Goal: Task Accomplishment & Management: Manage account settings

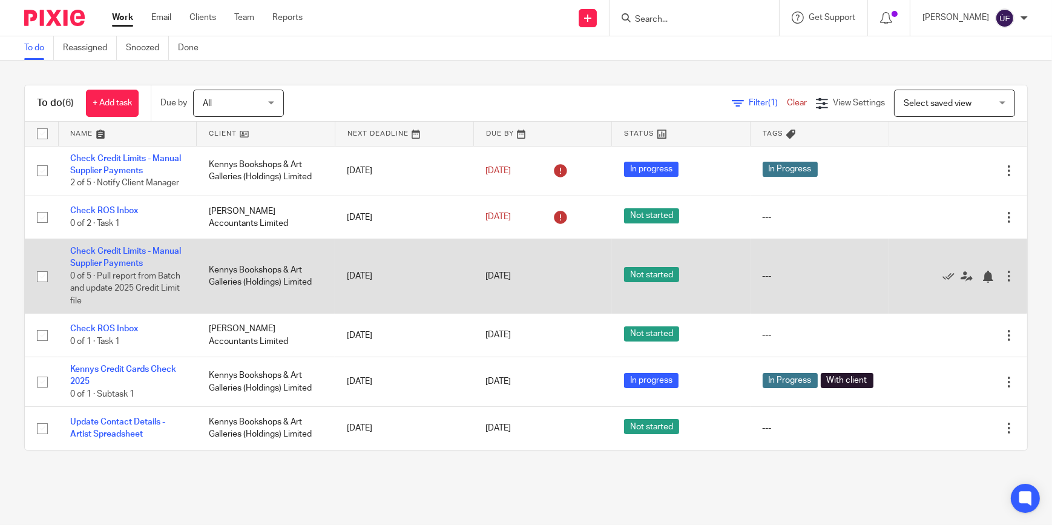
drag, startPoint x: 255, startPoint y: 263, endPoint x: 228, endPoint y: 267, distance: 28.3
click at [255, 263] on td "Kennys Bookshops & Art Galleries (Holdings) Limited" at bounding box center [266, 276] width 139 height 74
click at [153, 252] on link "Check Credit Limits - Manual Supplier Payments" at bounding box center [125, 257] width 111 height 21
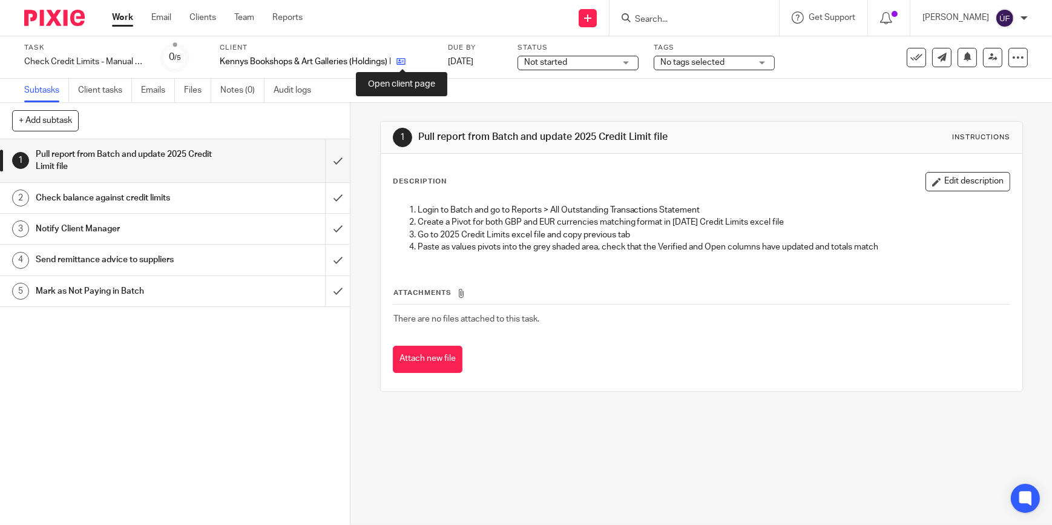
click at [400, 62] on icon at bounding box center [400, 61] width 9 height 9
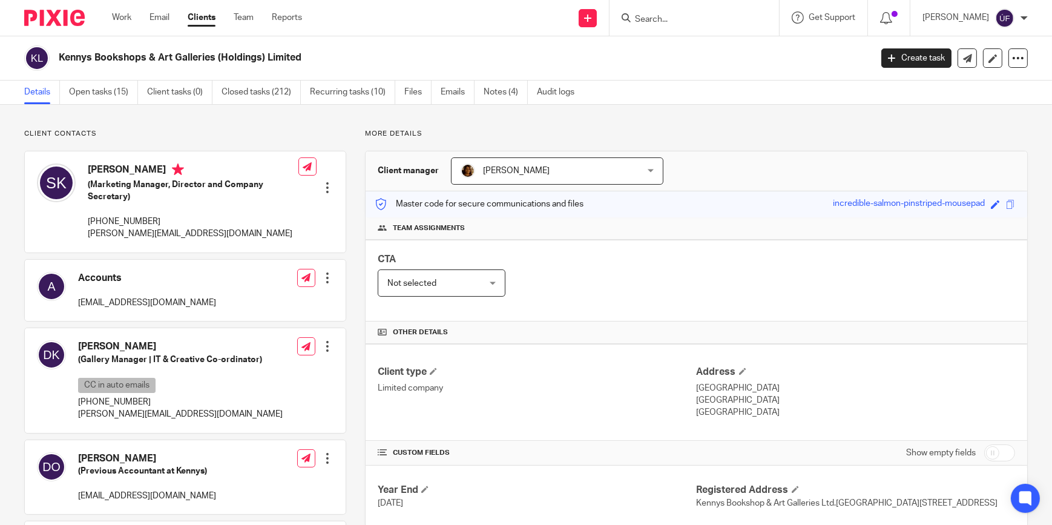
click at [57, 18] on img at bounding box center [54, 18] width 61 height 16
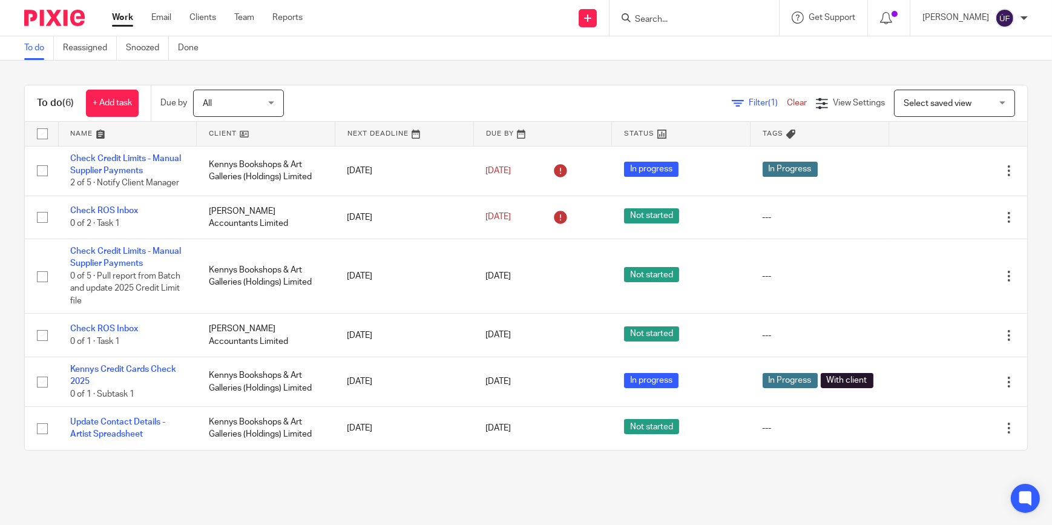
click at [689, 12] on form at bounding box center [698, 17] width 129 height 15
click at [677, 18] on input "Search" at bounding box center [688, 20] width 109 height 11
type input "l"
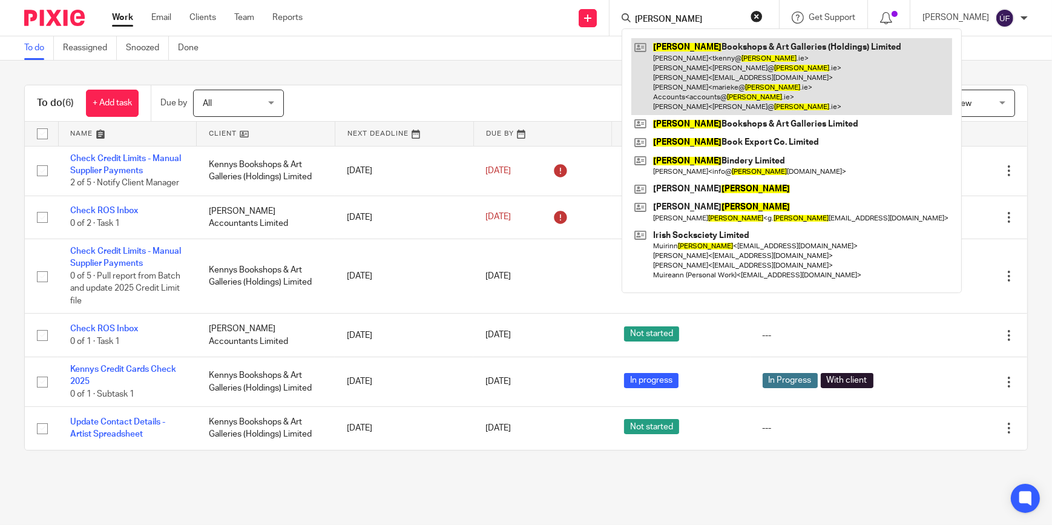
type input "kennys"
click at [730, 61] on link at bounding box center [791, 76] width 321 height 77
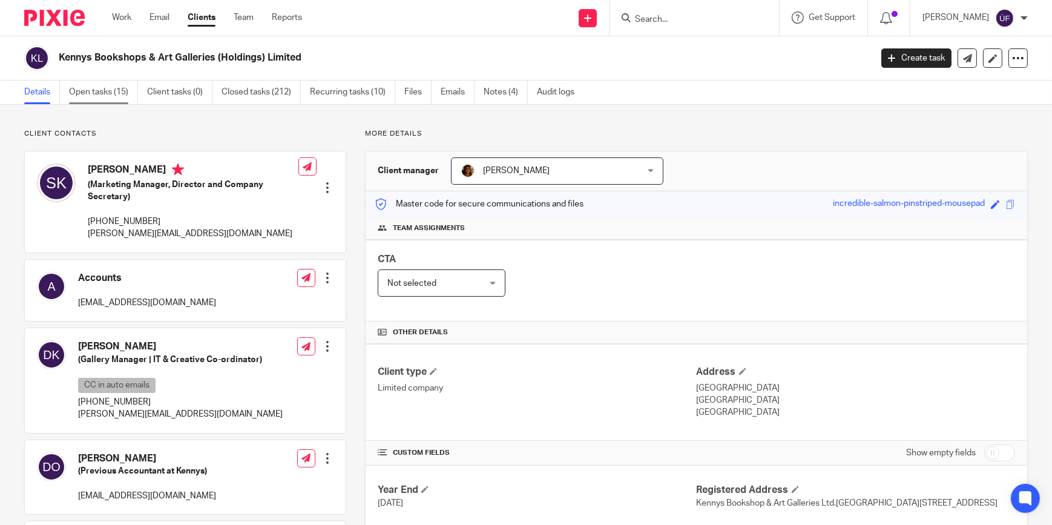
click at [99, 91] on link "Open tasks (15)" at bounding box center [103, 92] width 69 height 24
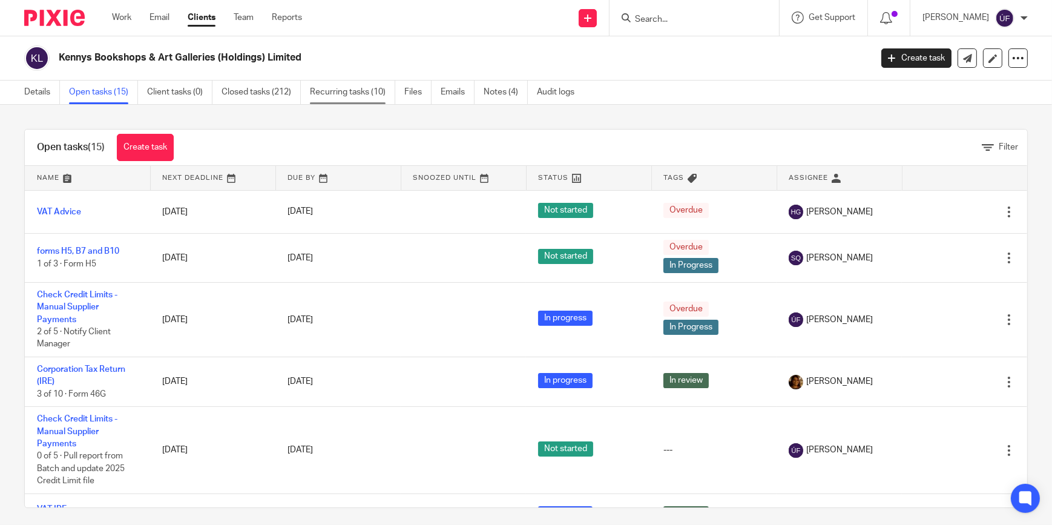
click at [344, 96] on link "Recurring tasks (10)" at bounding box center [352, 92] width 85 height 24
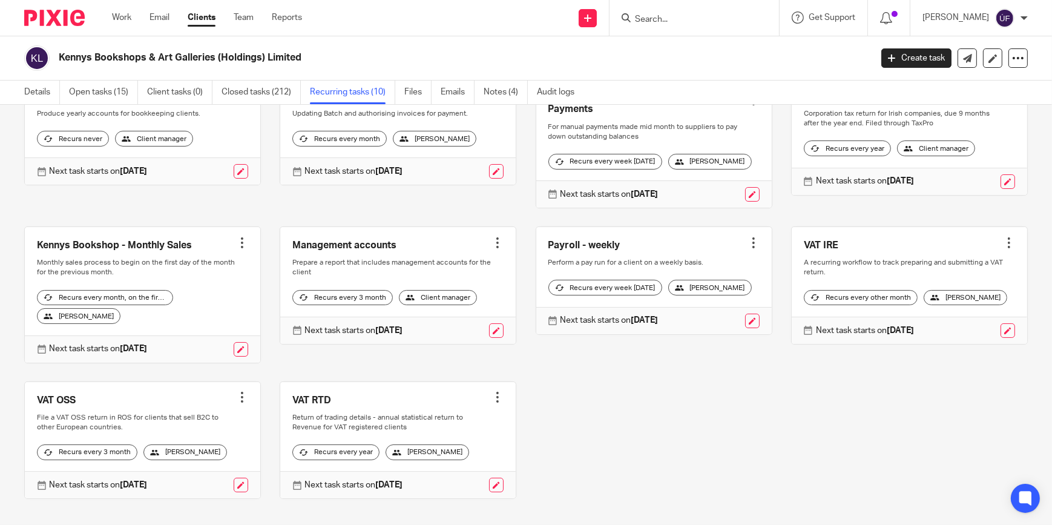
scroll to position [140, 0]
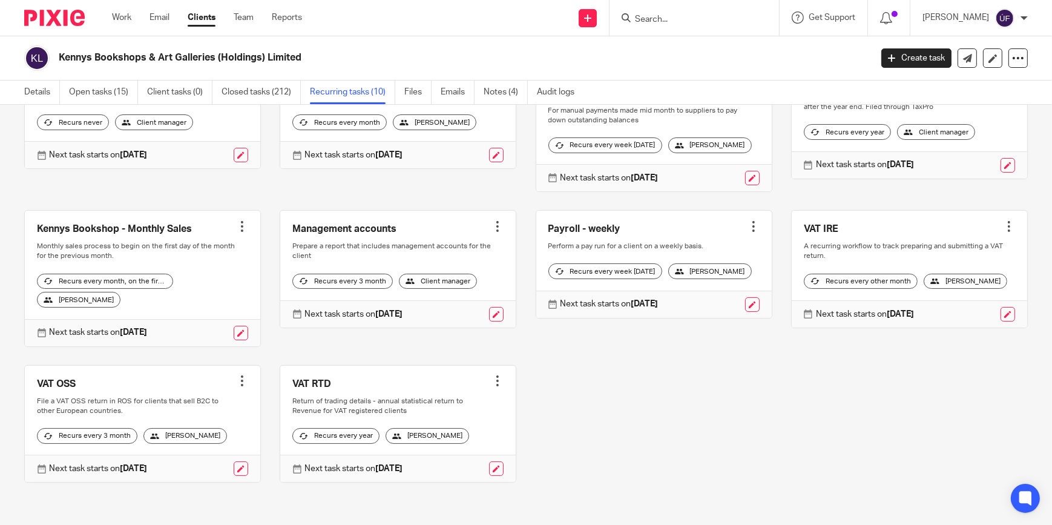
click at [130, 371] on link at bounding box center [142, 424] width 235 height 117
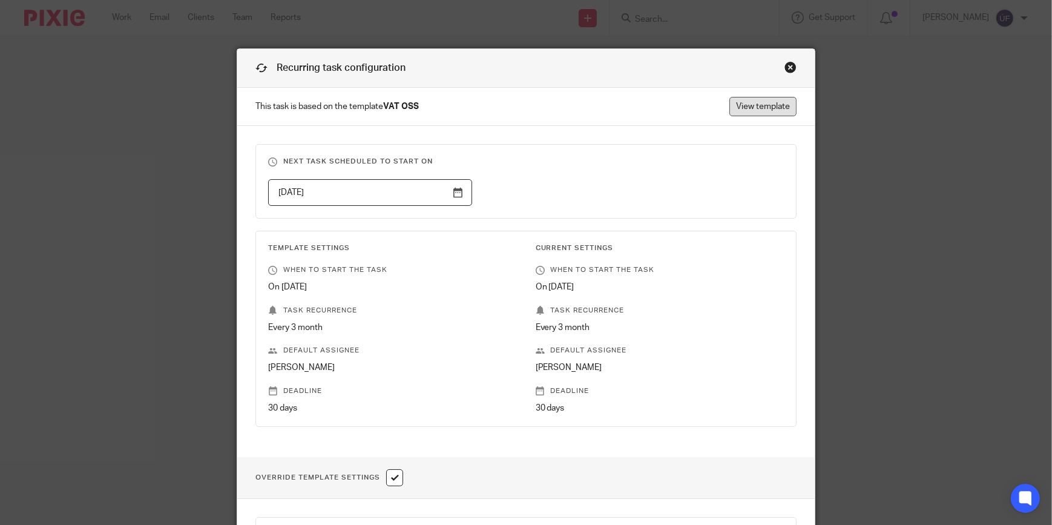
click at [741, 103] on link "View template" at bounding box center [762, 106] width 67 height 19
click at [786, 70] on div "Close this dialog window" at bounding box center [790, 67] width 12 height 12
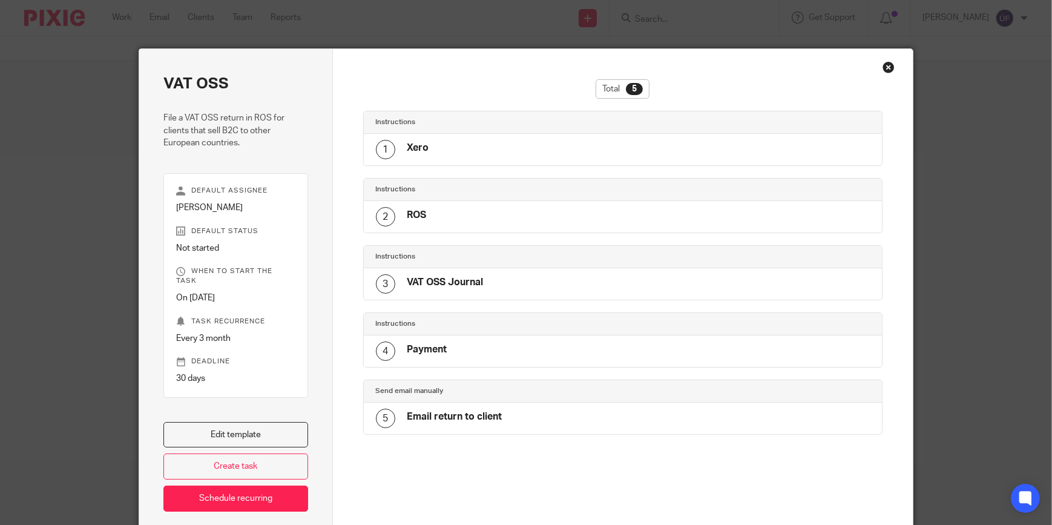
click at [593, 147] on div "1 Xero" at bounding box center [623, 149] width 519 height 31
click at [436, 217] on div "2 ROS" at bounding box center [623, 216] width 519 height 31
click at [690, 195] on div "Instructions" at bounding box center [623, 190] width 519 height 22
click at [886, 64] on div "Close this dialog window" at bounding box center [888, 67] width 12 height 12
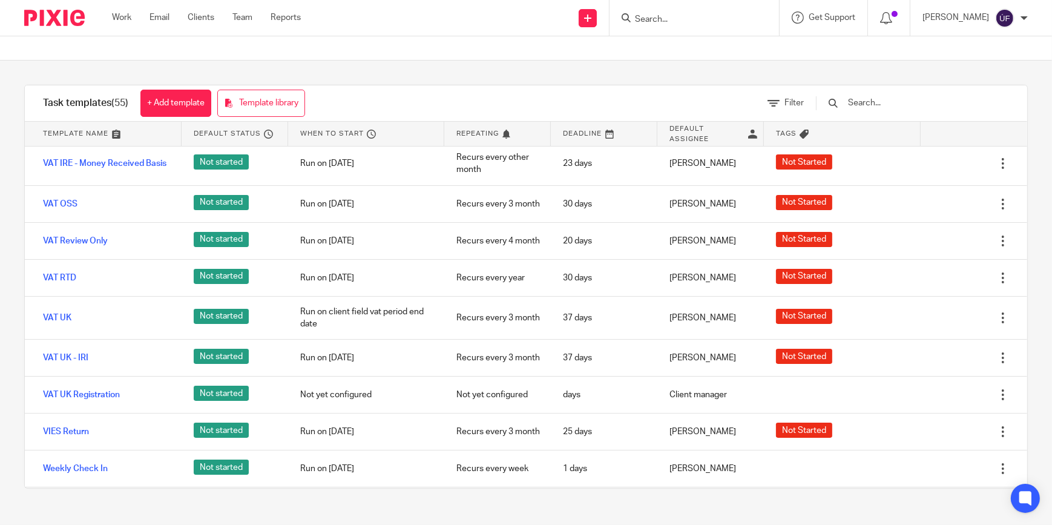
scroll to position [1816, 0]
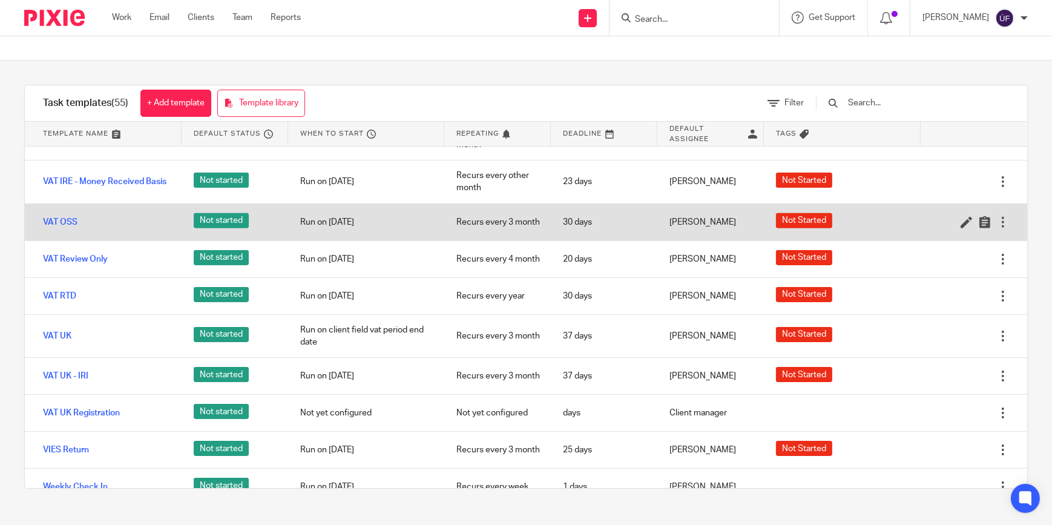
click at [332, 207] on div "Run on 1 jan" at bounding box center [366, 222] width 157 height 30
click at [525, 207] on div "Recurs every 3 month" at bounding box center [497, 222] width 107 height 30
click at [51, 216] on link "VAT OSS" at bounding box center [60, 222] width 34 height 12
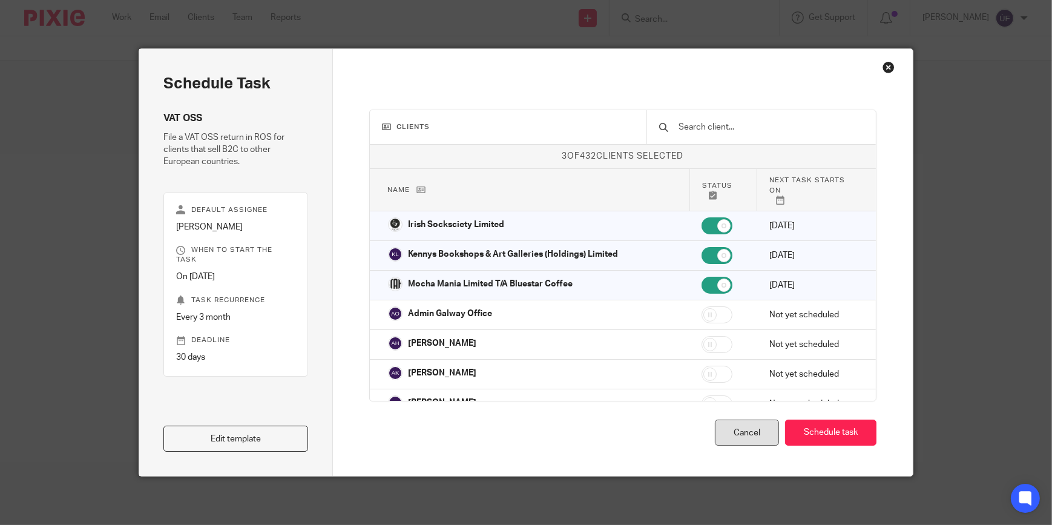
click at [733, 441] on div "Cancel" at bounding box center [747, 432] width 64 height 26
click at [726, 430] on div "Cancel" at bounding box center [747, 432] width 64 height 26
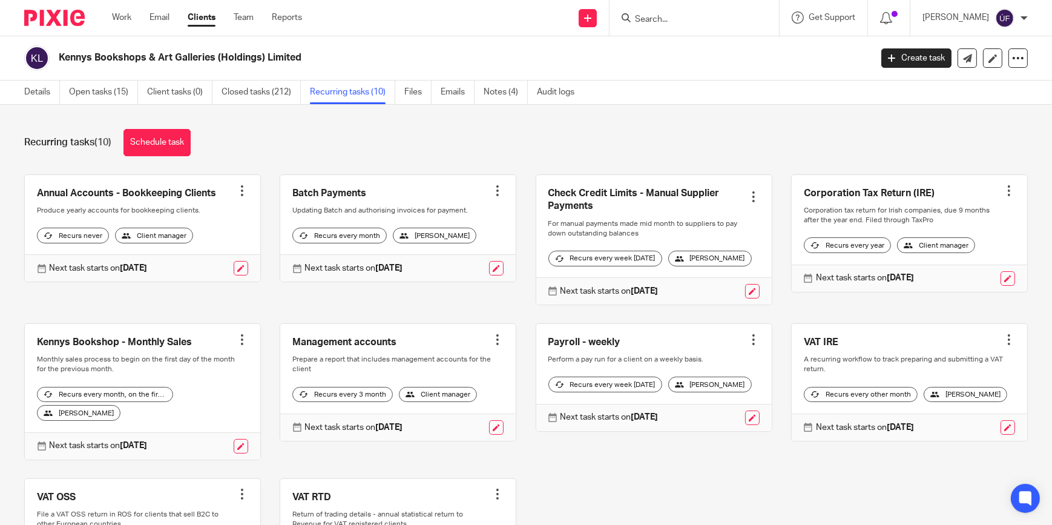
scroll to position [140, 0]
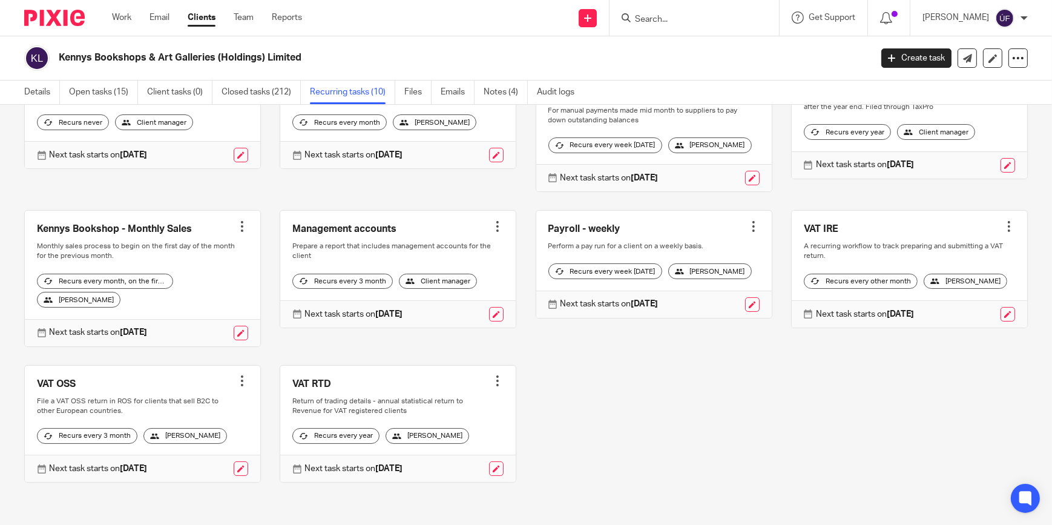
click at [182, 405] on link at bounding box center [142, 424] width 235 height 117
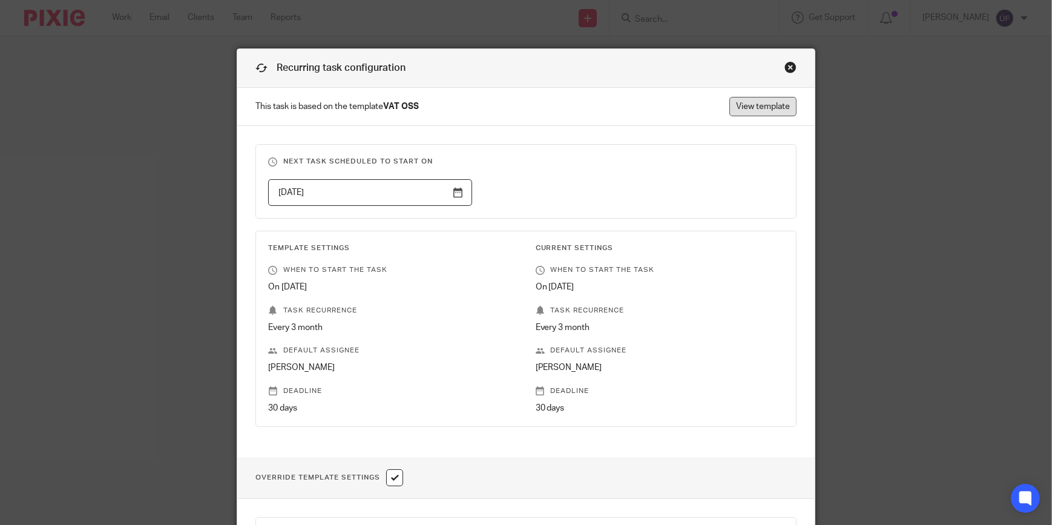
click at [774, 111] on link "View template" at bounding box center [762, 106] width 67 height 19
click at [787, 65] on div "Close this dialog window" at bounding box center [790, 67] width 12 height 12
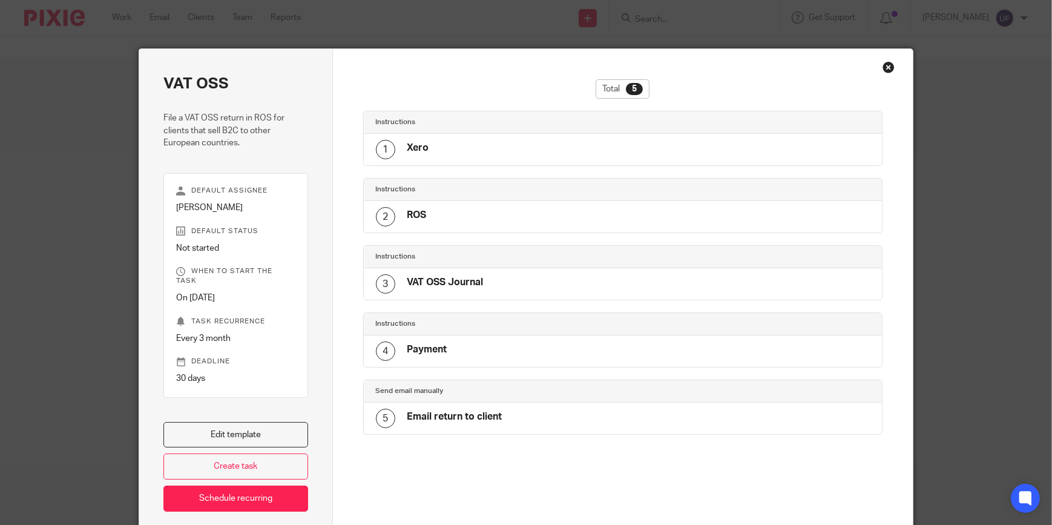
click at [427, 216] on div "2 ROS" at bounding box center [623, 216] width 519 height 31
click at [889, 67] on div "Close this dialog window" at bounding box center [888, 67] width 12 height 12
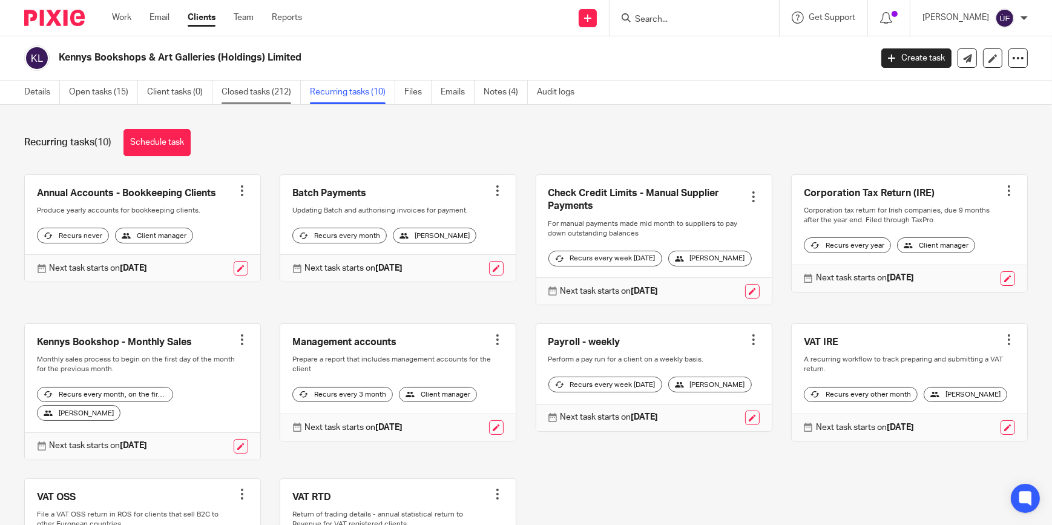
click at [275, 85] on link "Closed tasks (212)" at bounding box center [260, 92] width 79 height 24
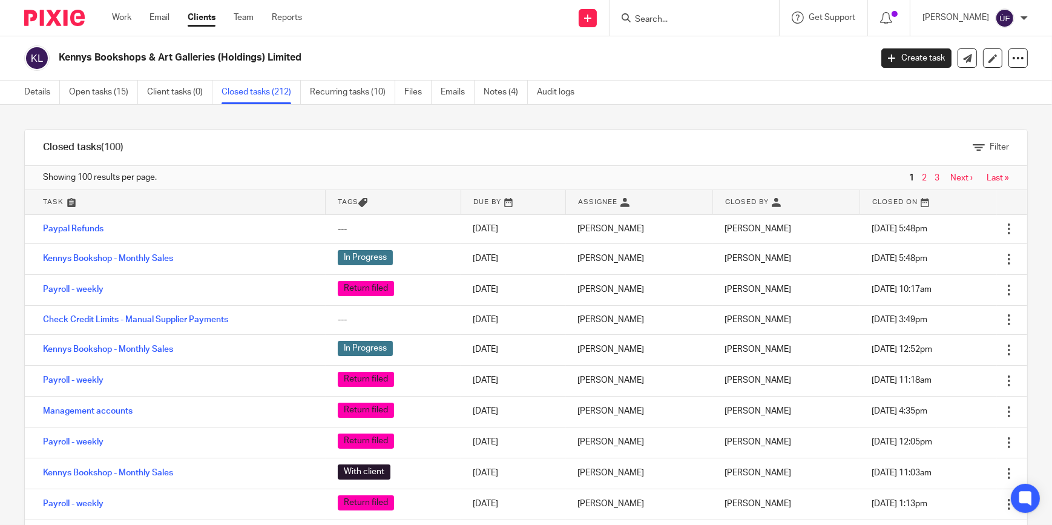
click at [49, 200] on link at bounding box center [175, 202] width 300 height 24
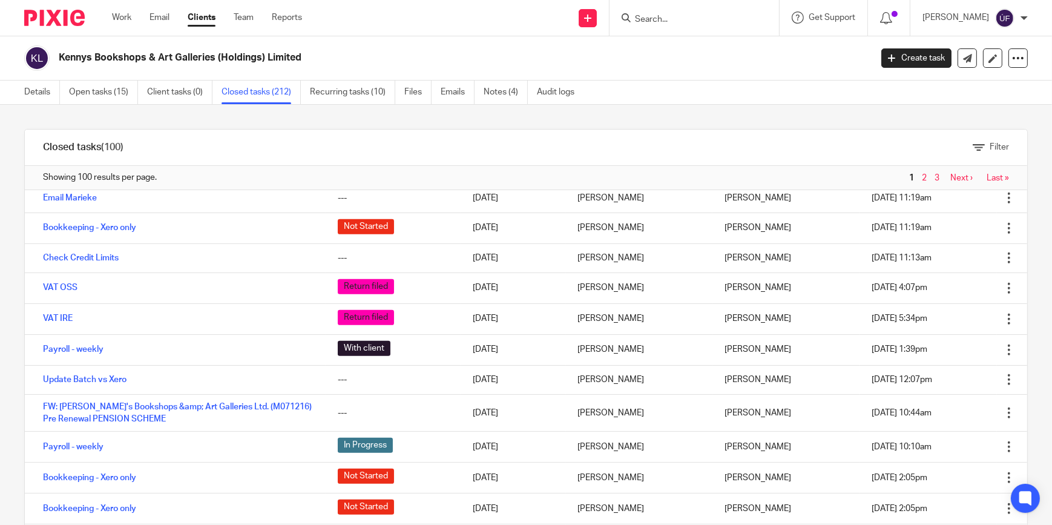
scroll to position [880, 0]
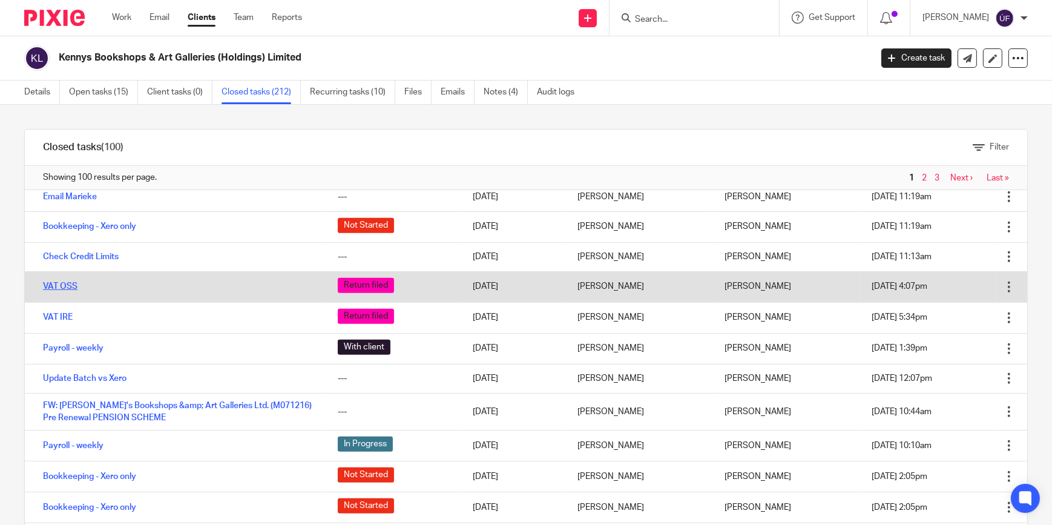
click at [58, 284] on link "VAT OSS" at bounding box center [60, 286] width 34 height 8
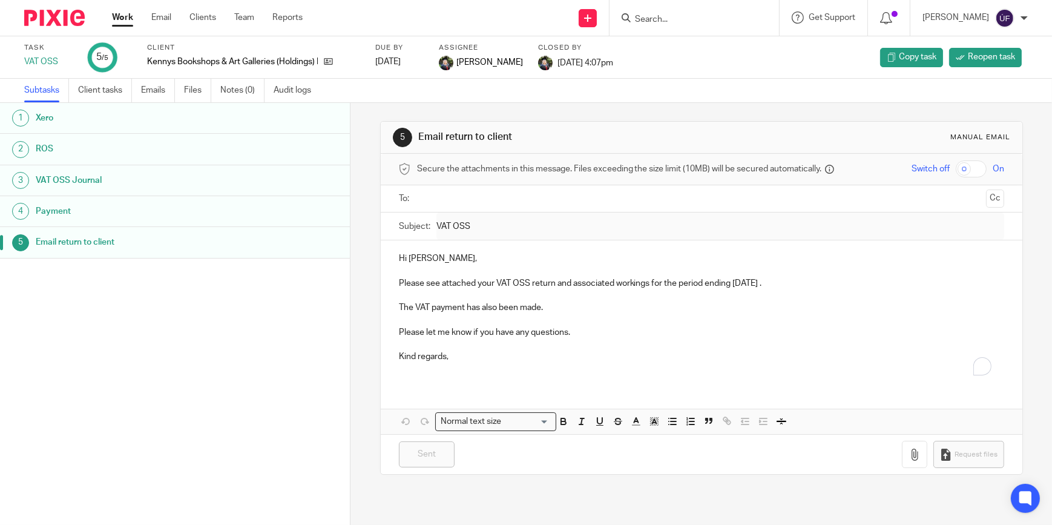
click at [192, 149] on h1 "ROS" at bounding box center [137, 149] width 202 height 18
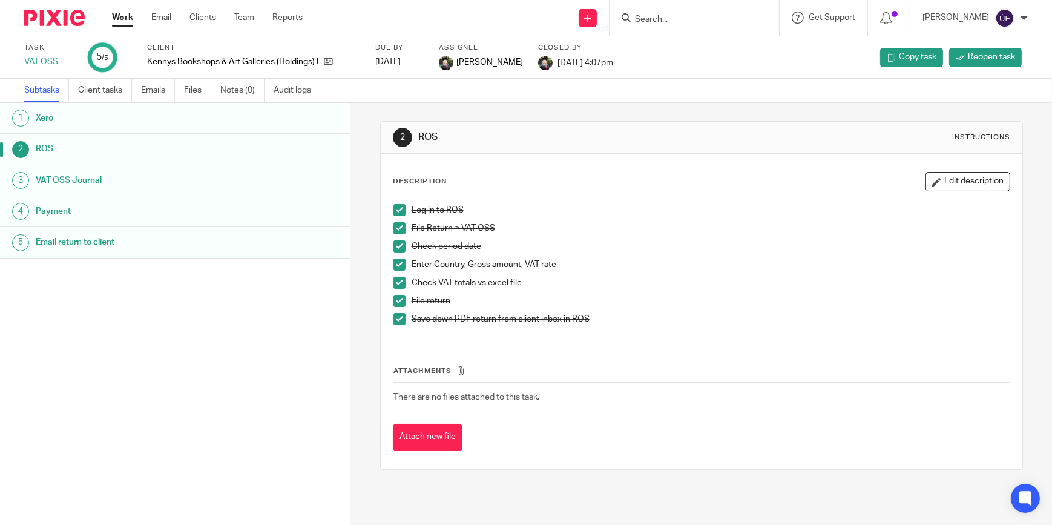
click at [207, 124] on h1 "Xero" at bounding box center [137, 118] width 202 height 18
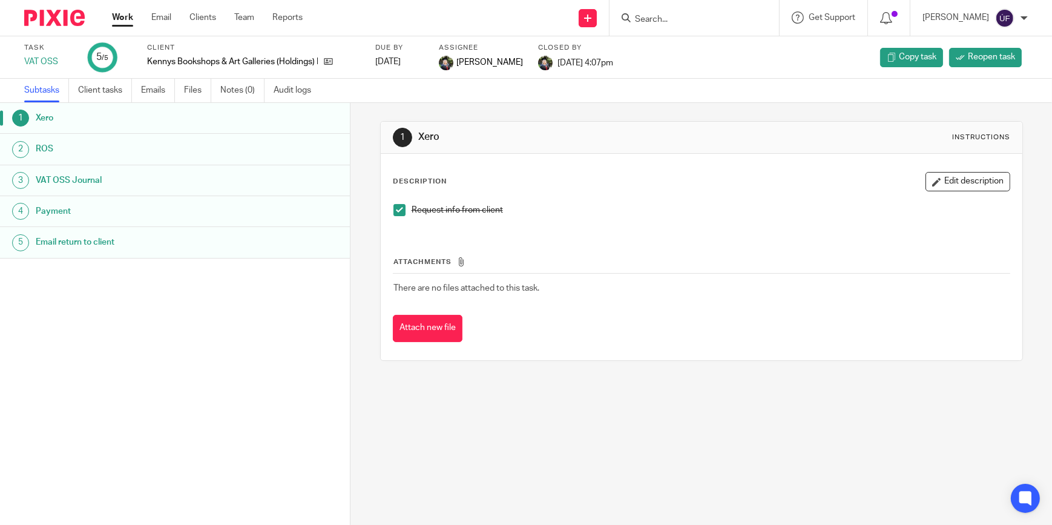
click at [257, 153] on div "ROS" at bounding box center [187, 149] width 303 height 18
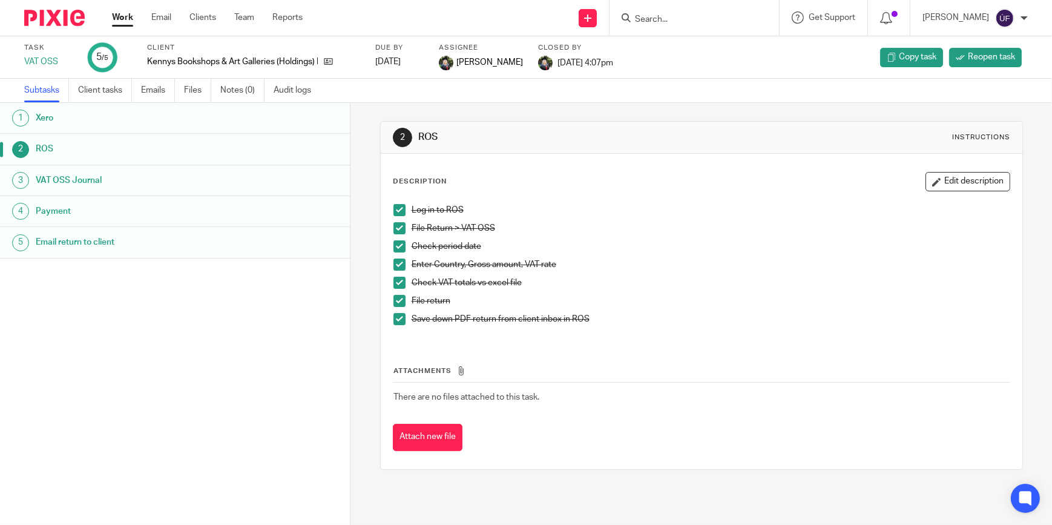
click at [169, 116] on h1 "Xero" at bounding box center [137, 118] width 202 height 18
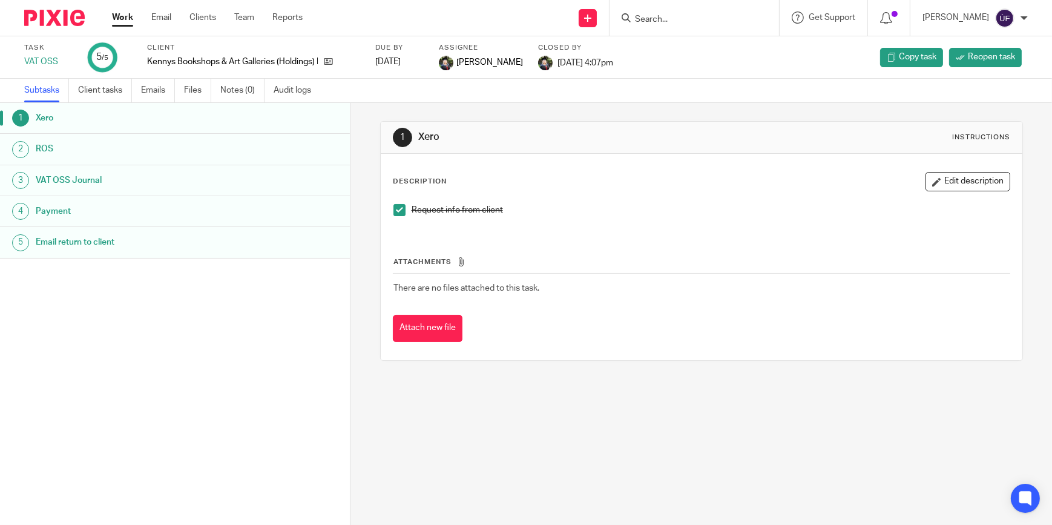
click at [240, 173] on div "VAT OSS Journal" at bounding box center [187, 180] width 303 height 18
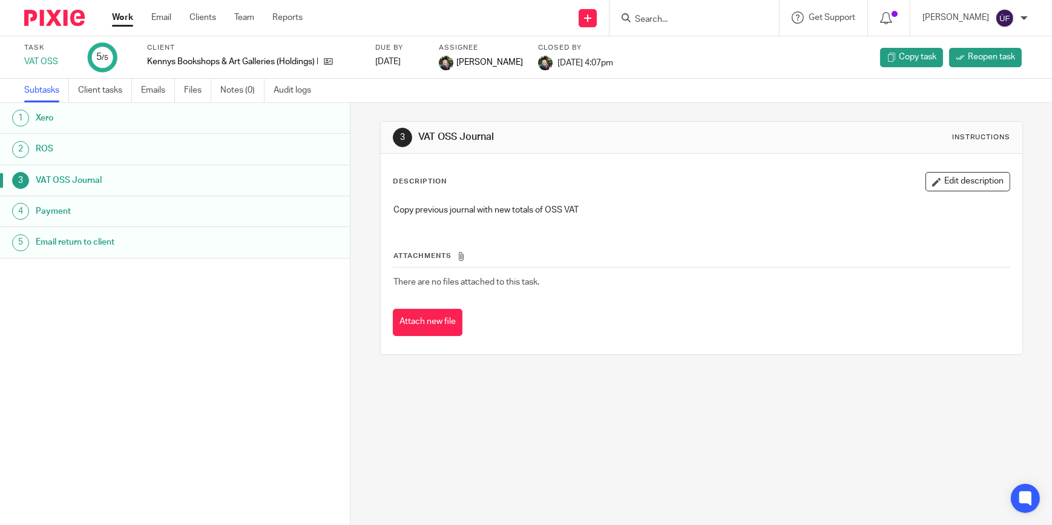
click at [232, 213] on div "Payment" at bounding box center [187, 211] width 303 height 18
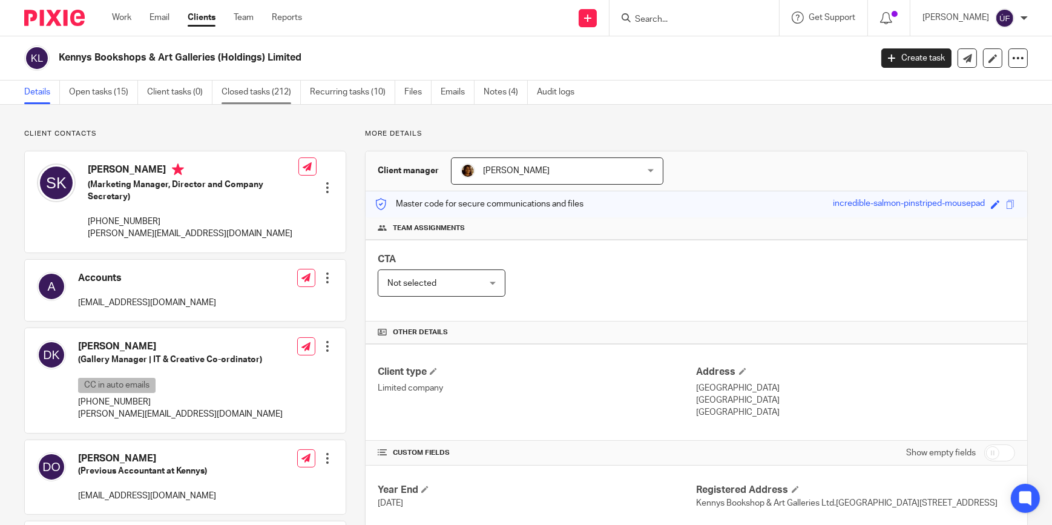
click at [251, 97] on link "Closed tasks (212)" at bounding box center [260, 92] width 79 height 24
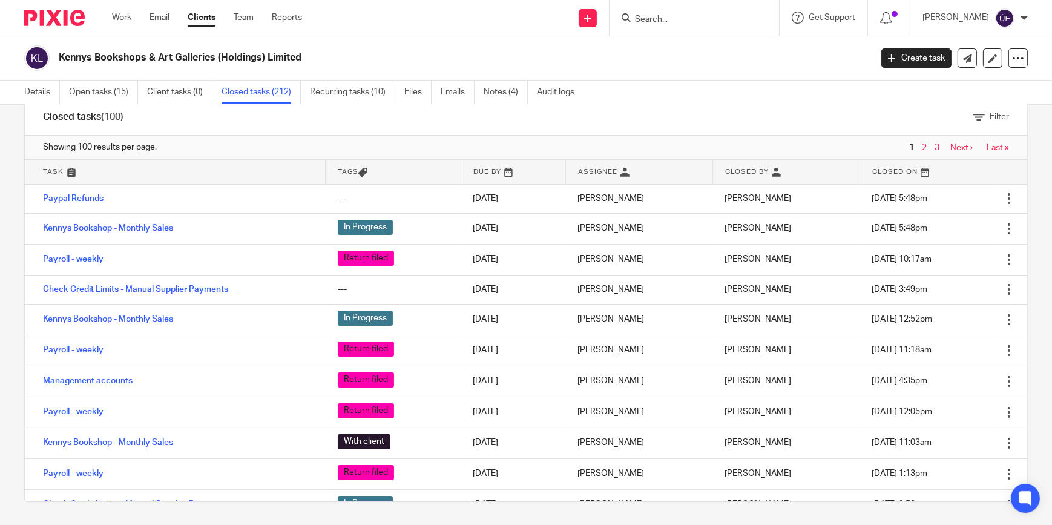
click at [50, 171] on link at bounding box center [175, 172] width 300 height 24
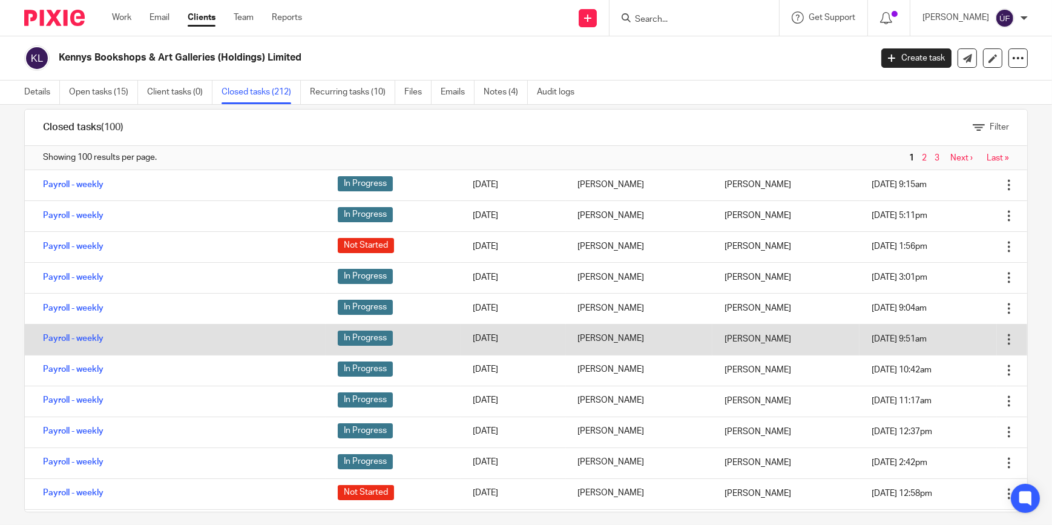
scroll to position [30, 0]
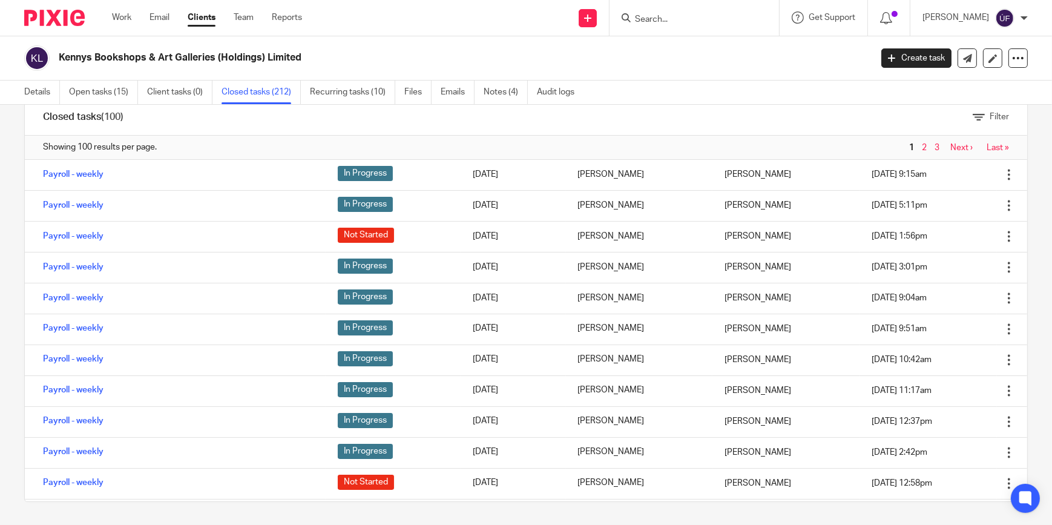
click at [950, 147] on link "Next ›" at bounding box center [961, 147] width 22 height 8
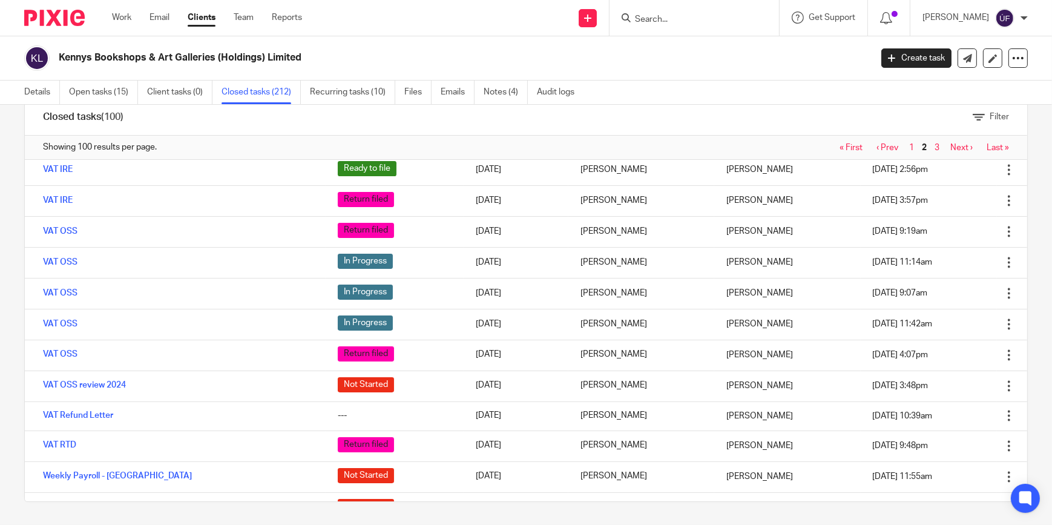
scroll to position [2742, 0]
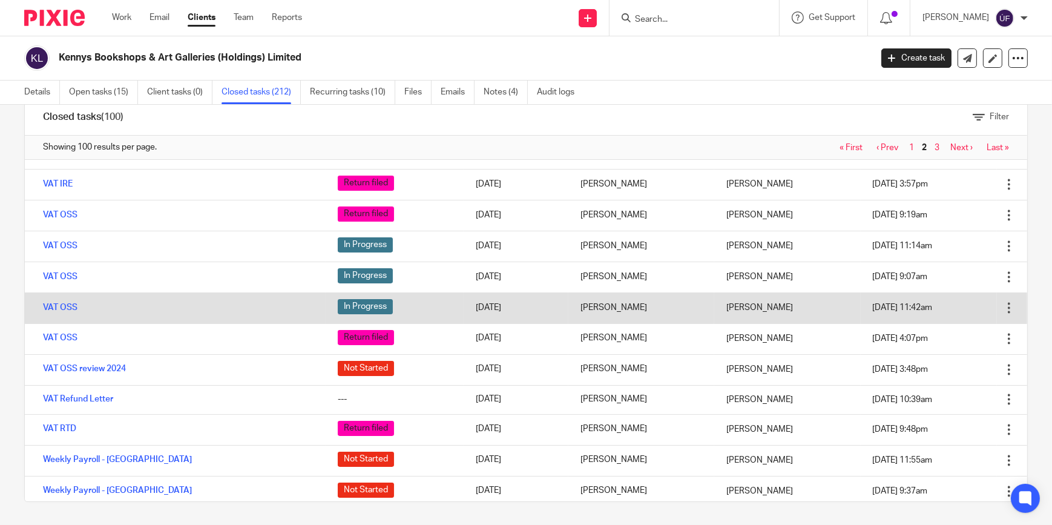
click at [261, 296] on td "VAT OSS" at bounding box center [175, 307] width 301 height 31
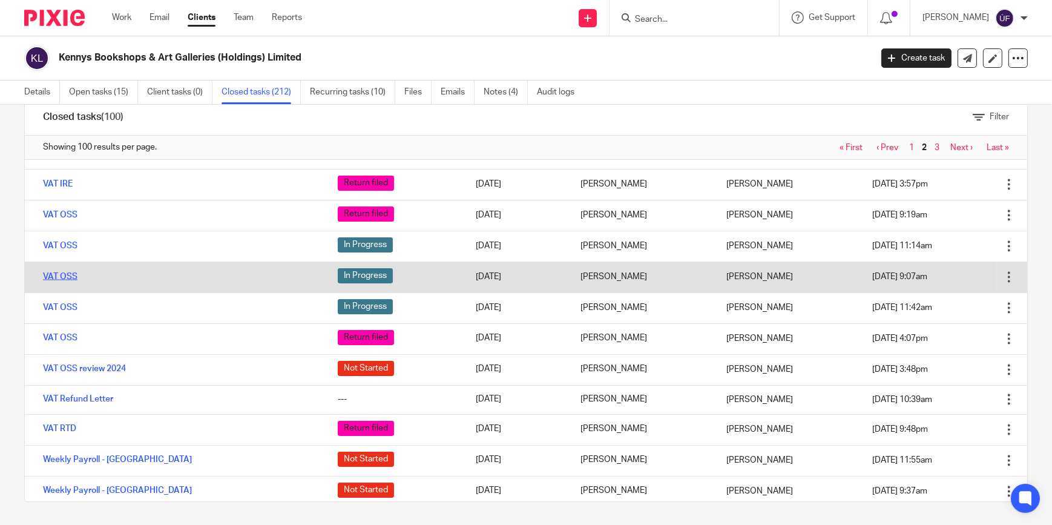
click at [55, 272] on link "VAT OSS" at bounding box center [60, 276] width 34 height 8
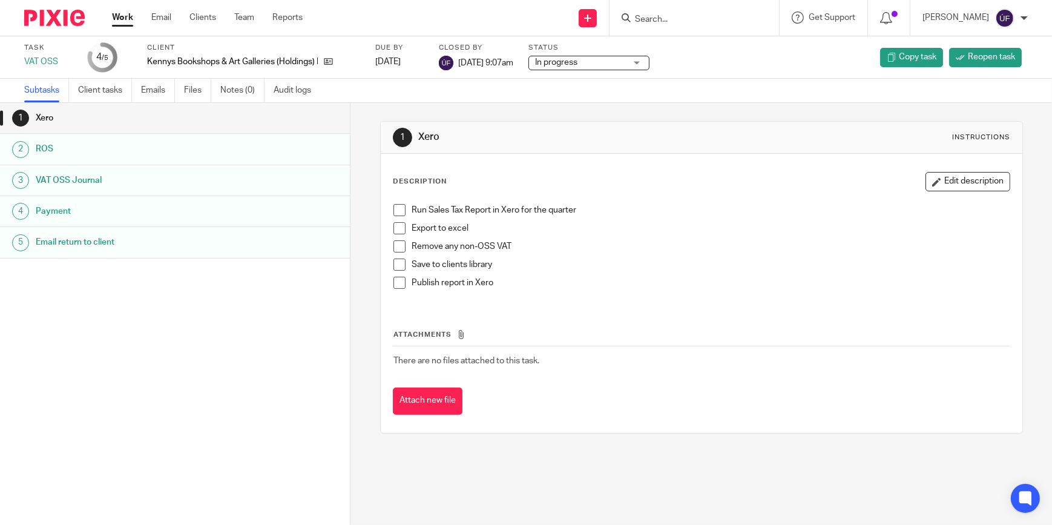
click at [237, 153] on div "ROS" at bounding box center [187, 149] width 303 height 18
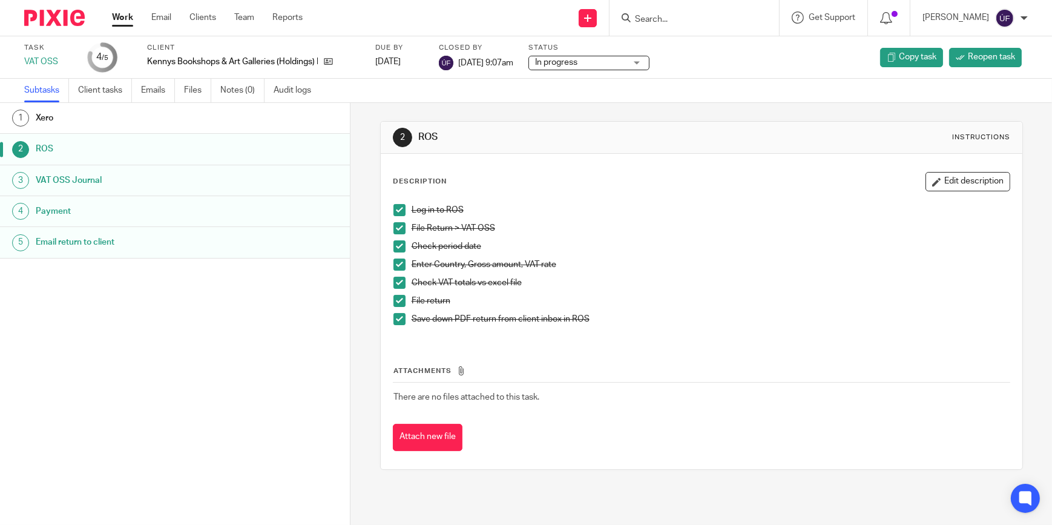
click at [246, 130] on link "1 Xero" at bounding box center [175, 118] width 350 height 30
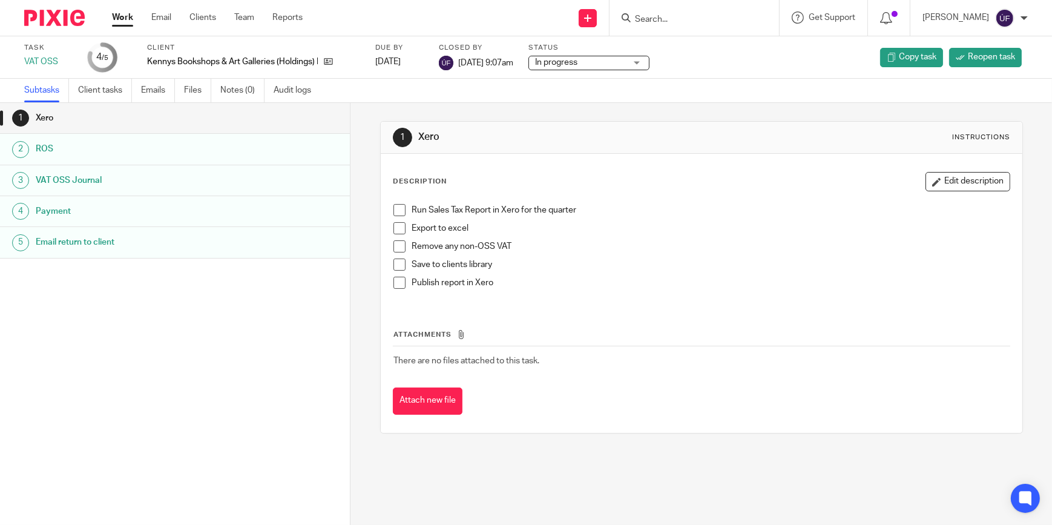
click at [277, 113] on div "Xero" at bounding box center [187, 118] width 303 height 18
